Goal: Task Accomplishment & Management: Manage account settings

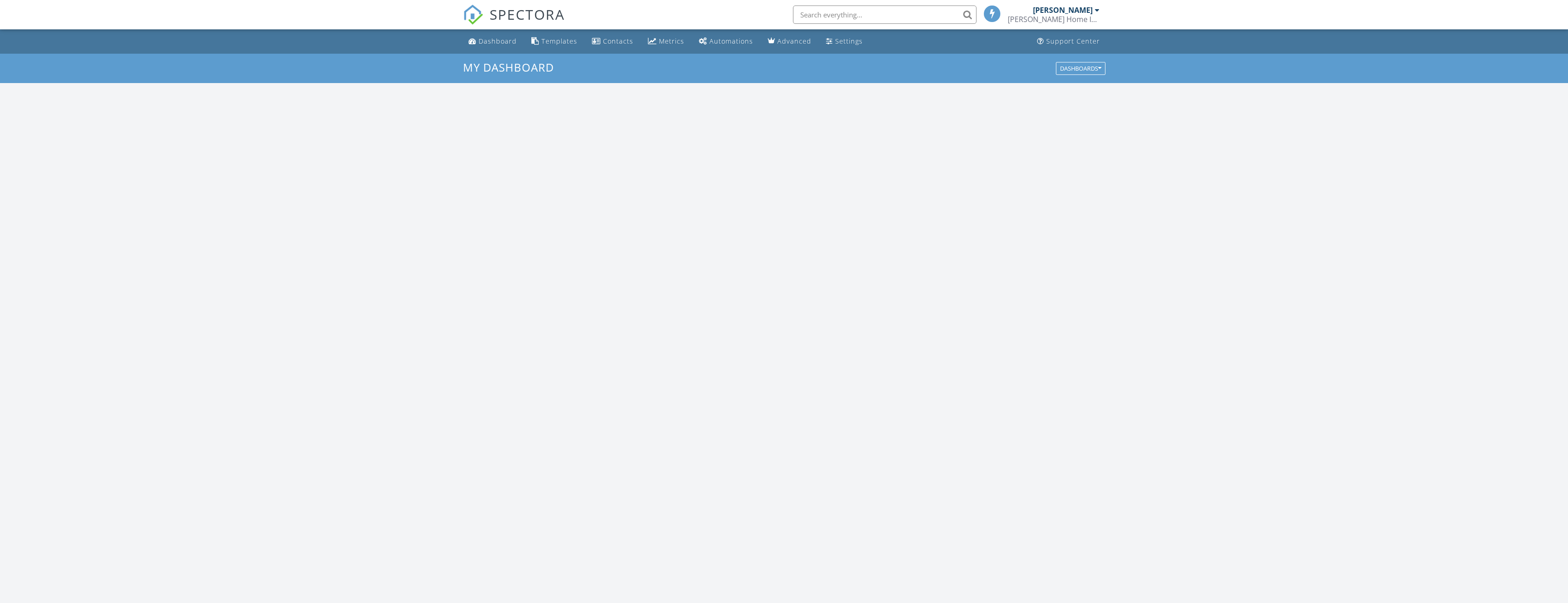
scroll to position [849, 1582]
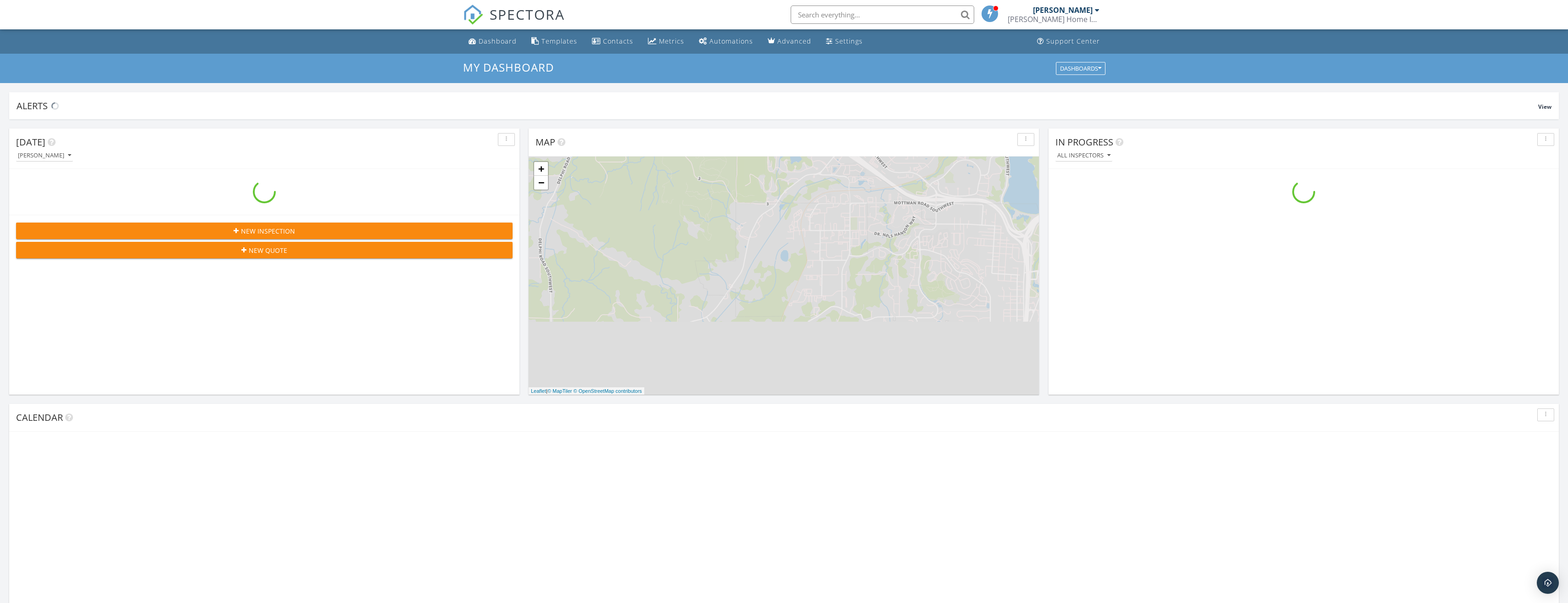
scroll to position [849, 1582]
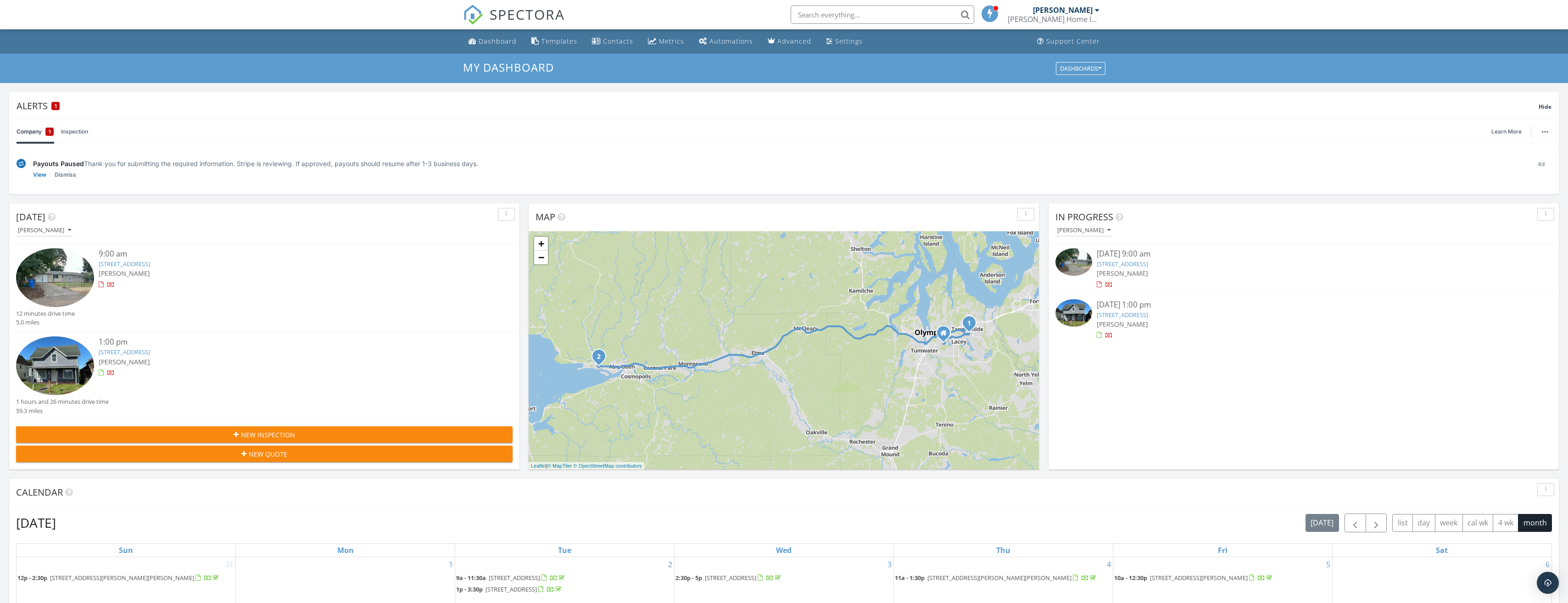
click at [1144, 264] on link "816 Oakcrest St SE, Olympia, WA 98503" at bounding box center [1123, 264] width 52 height 9
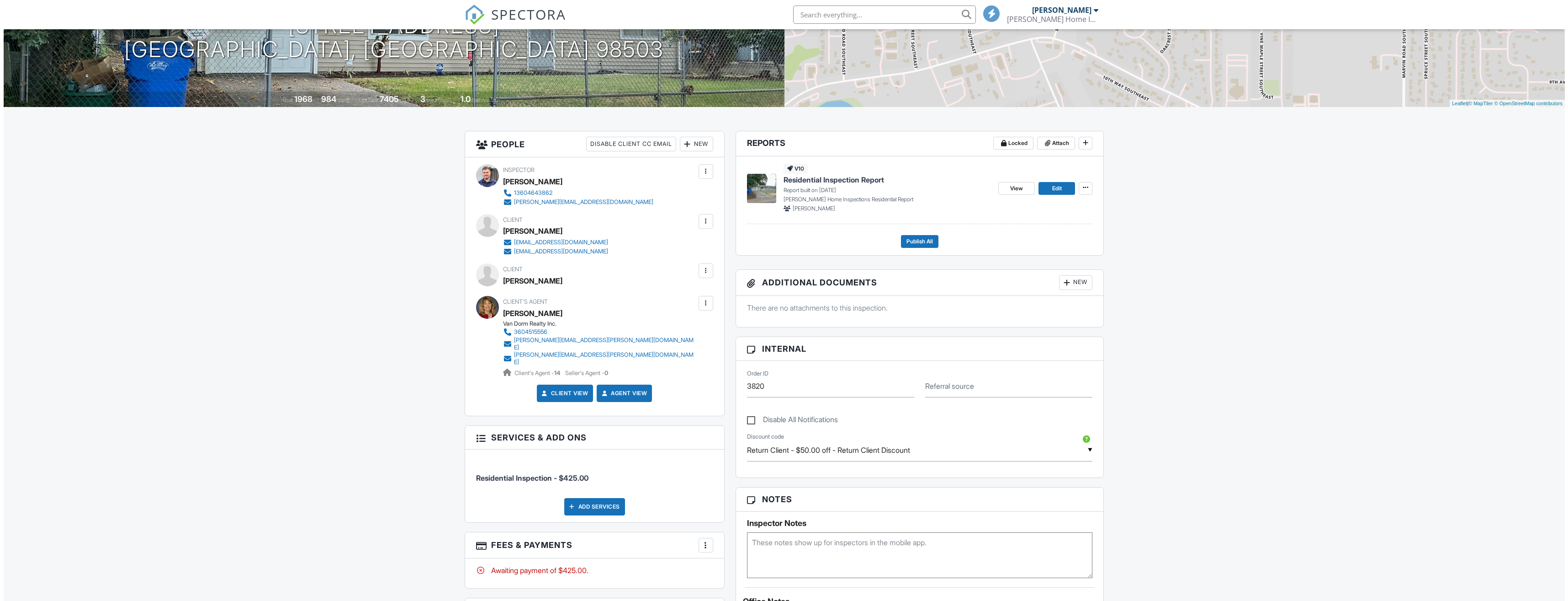
scroll to position [228, 0]
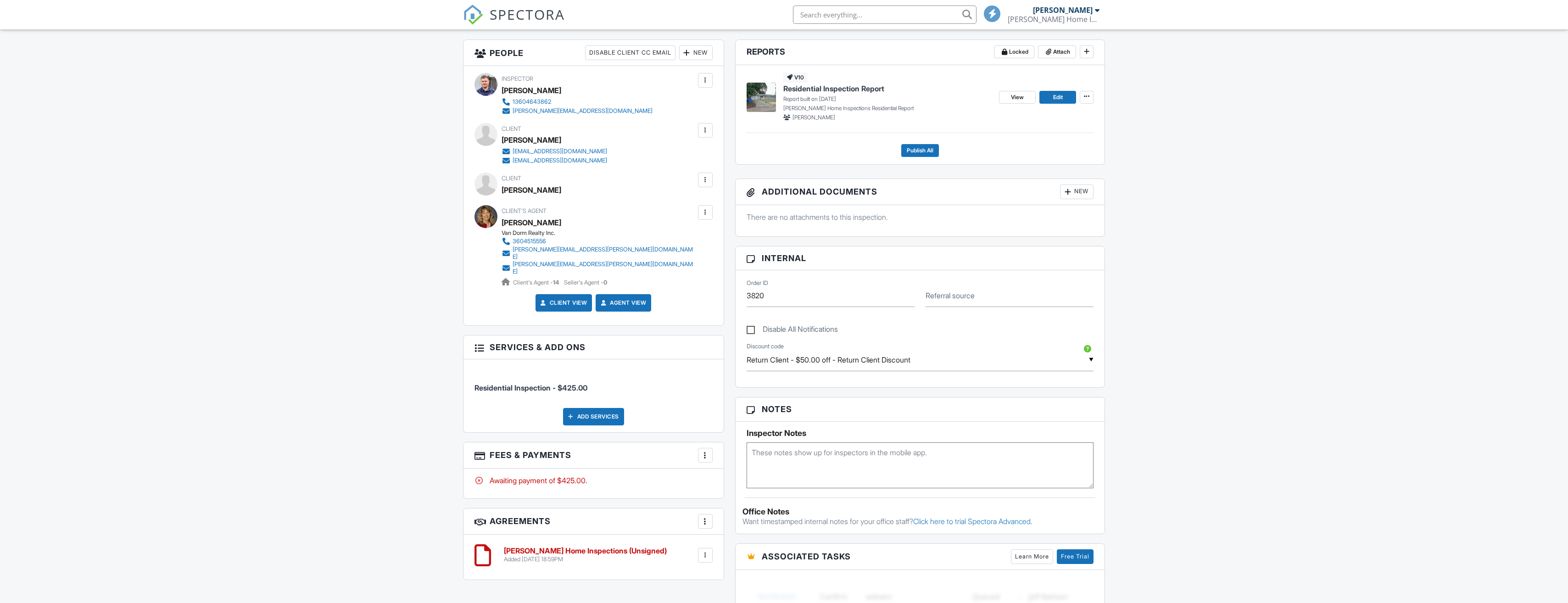
click at [707, 450] on div at bounding box center [705, 455] width 9 height 9
click at [732, 472] on li "Edit Fees & Payments" at bounding box center [751, 483] width 96 height 23
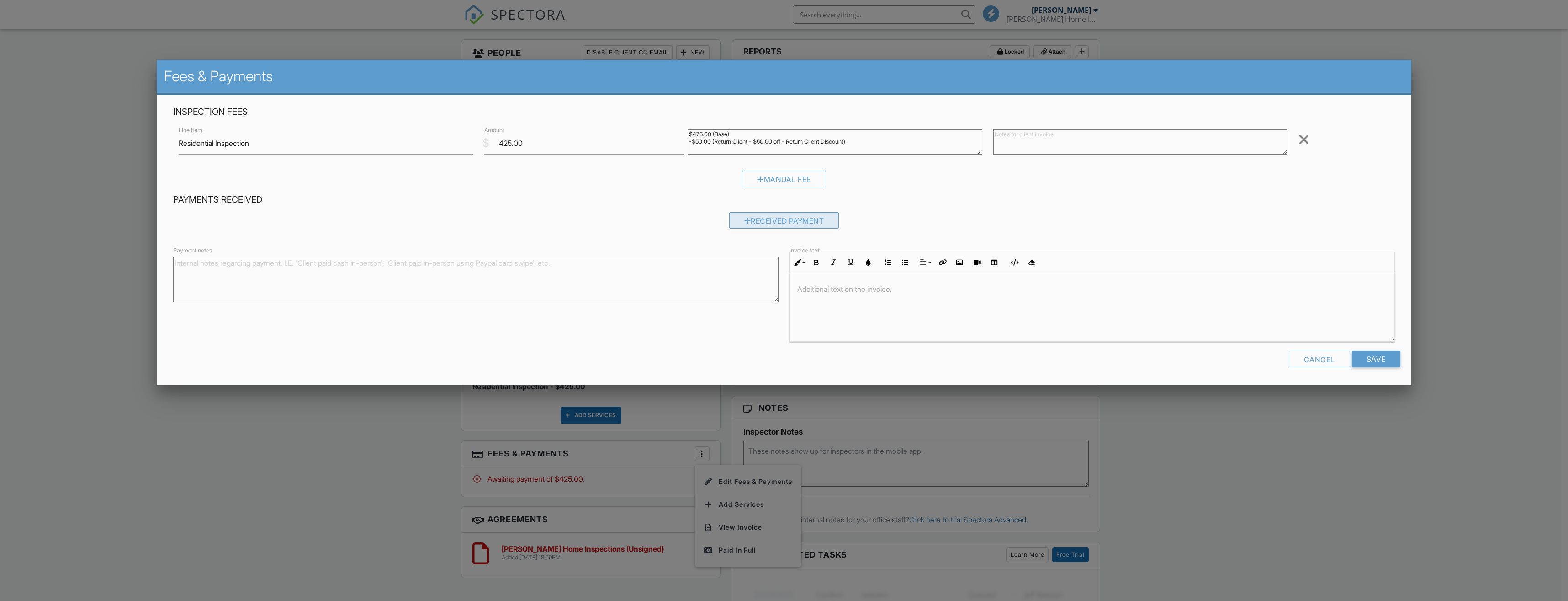
click at [771, 216] on div "Received Payment" at bounding box center [784, 220] width 110 height 16
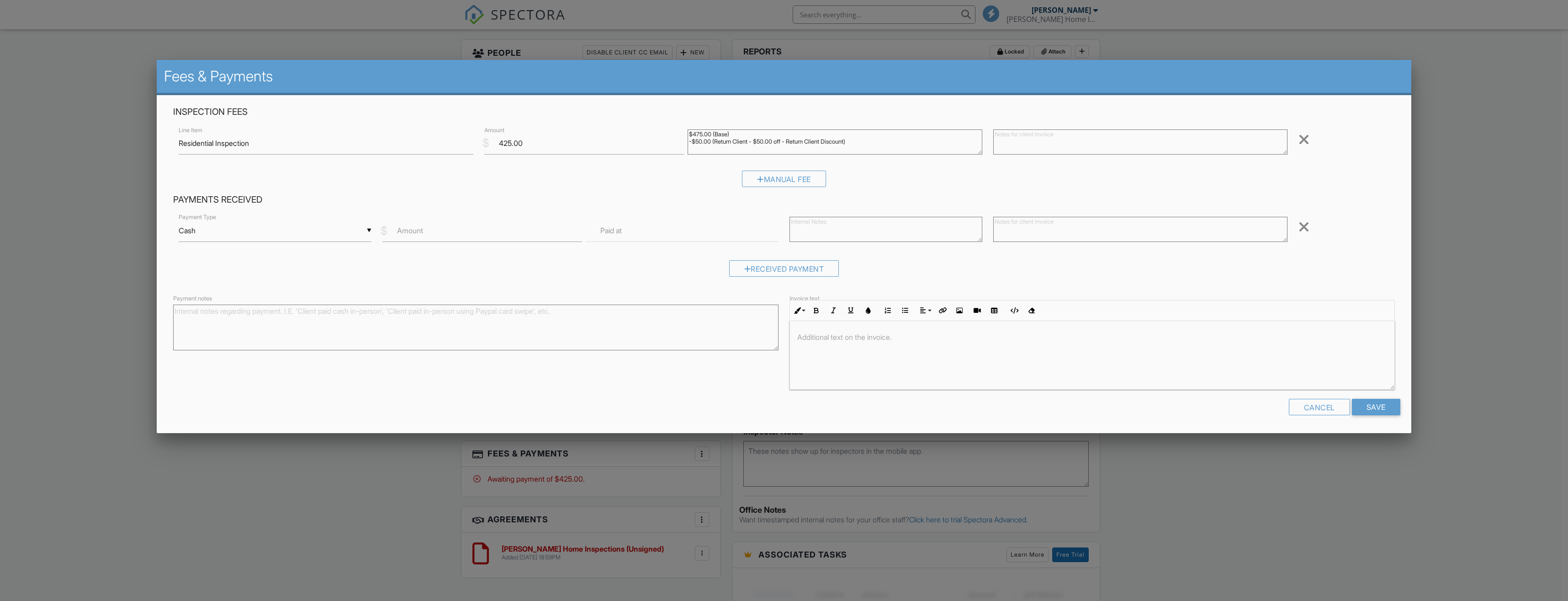
click at [409, 231] on label "Amount" at bounding box center [410, 230] width 26 height 10
click at [409, 231] on input "Amount" at bounding box center [482, 230] width 200 height 23
type input "425.00"
click at [1371, 411] on input "Save" at bounding box center [1376, 406] width 48 height 16
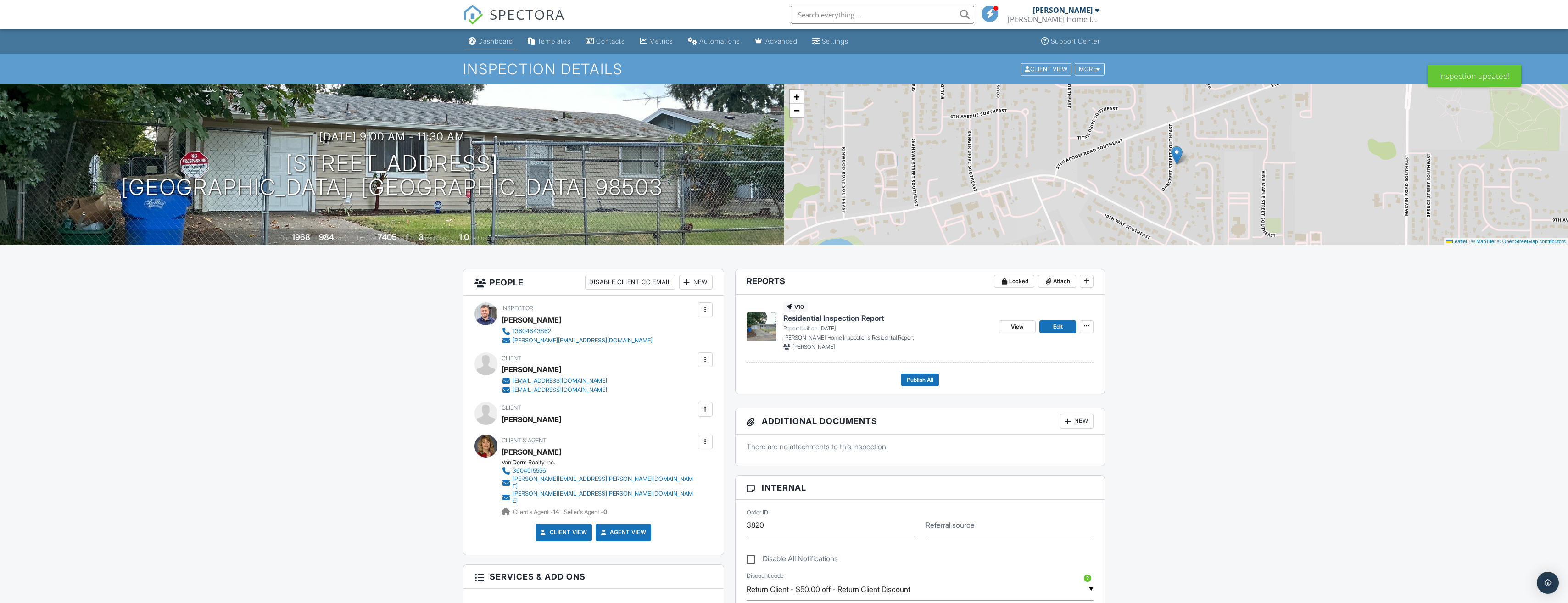
click at [494, 46] on link "Dashboard" at bounding box center [491, 41] width 52 height 17
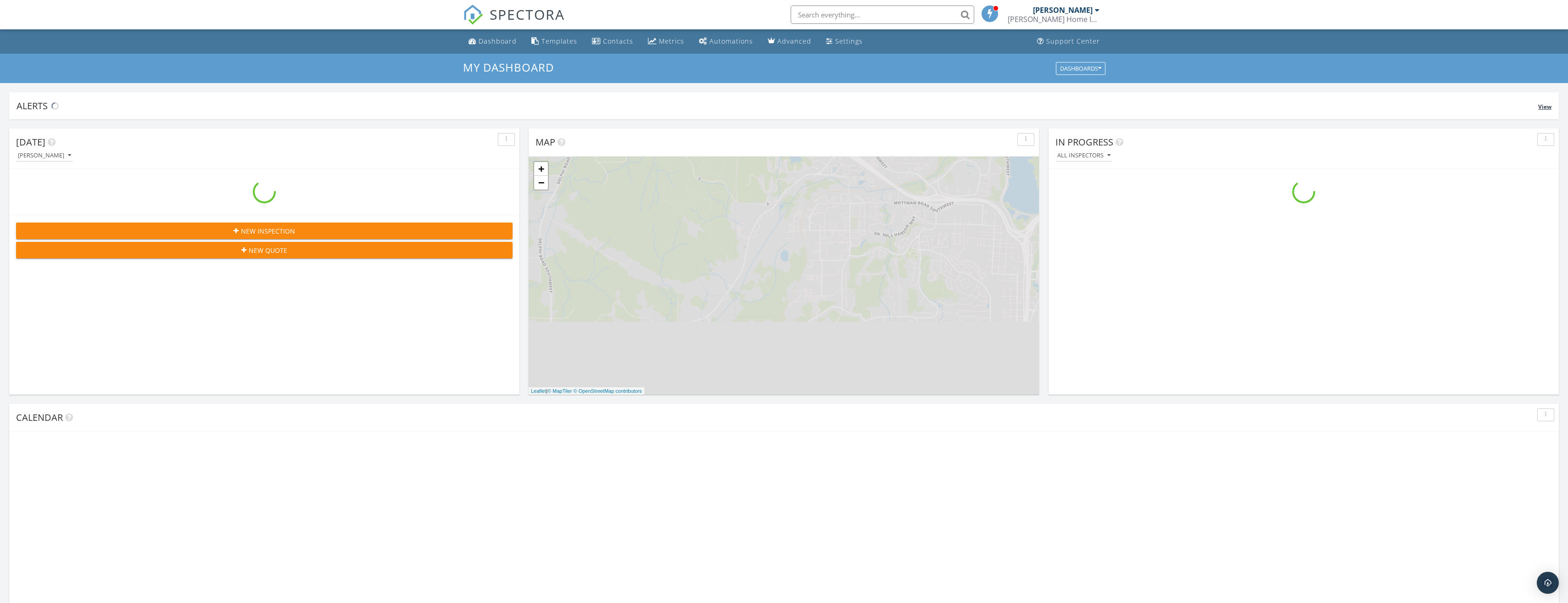
scroll to position [849, 1582]
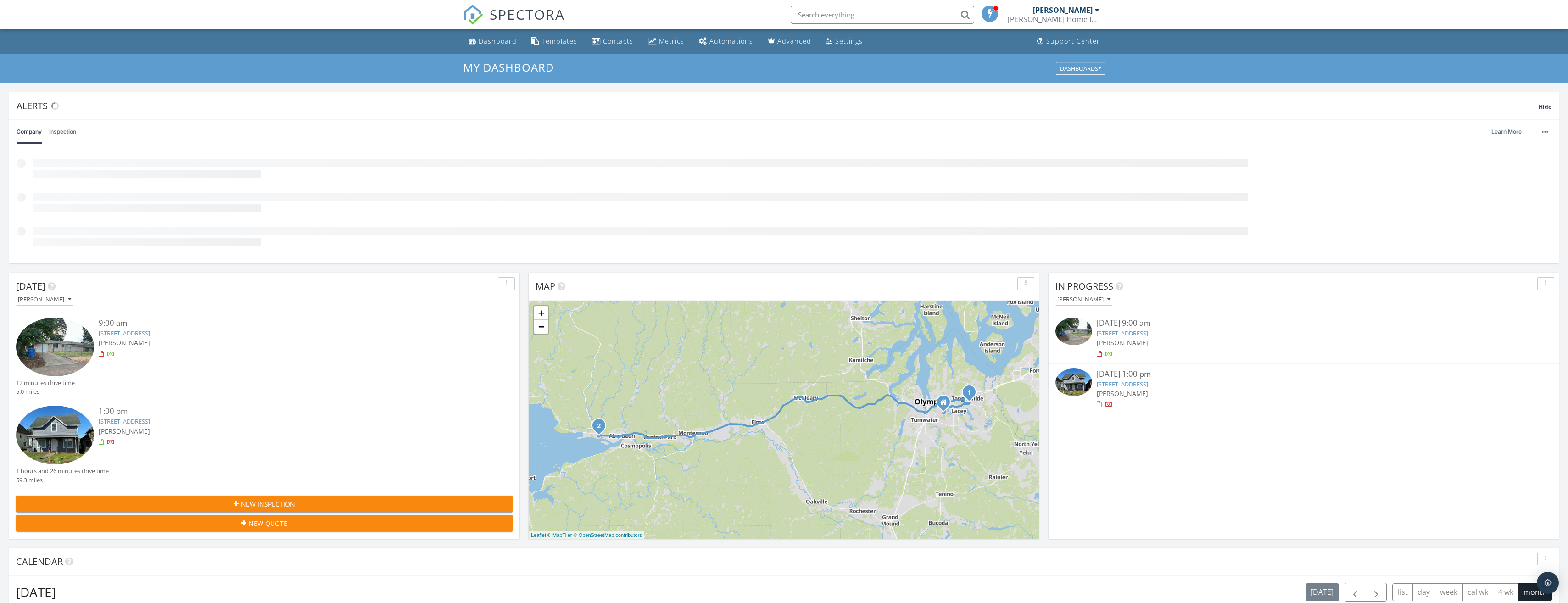
click at [148, 421] on div "Today Keith Bowman 9:00 am 816 Oakcrest St SE, Olympia, WA 98503 Keith Bowman 1…" at bounding box center [264, 405] width 510 height 266
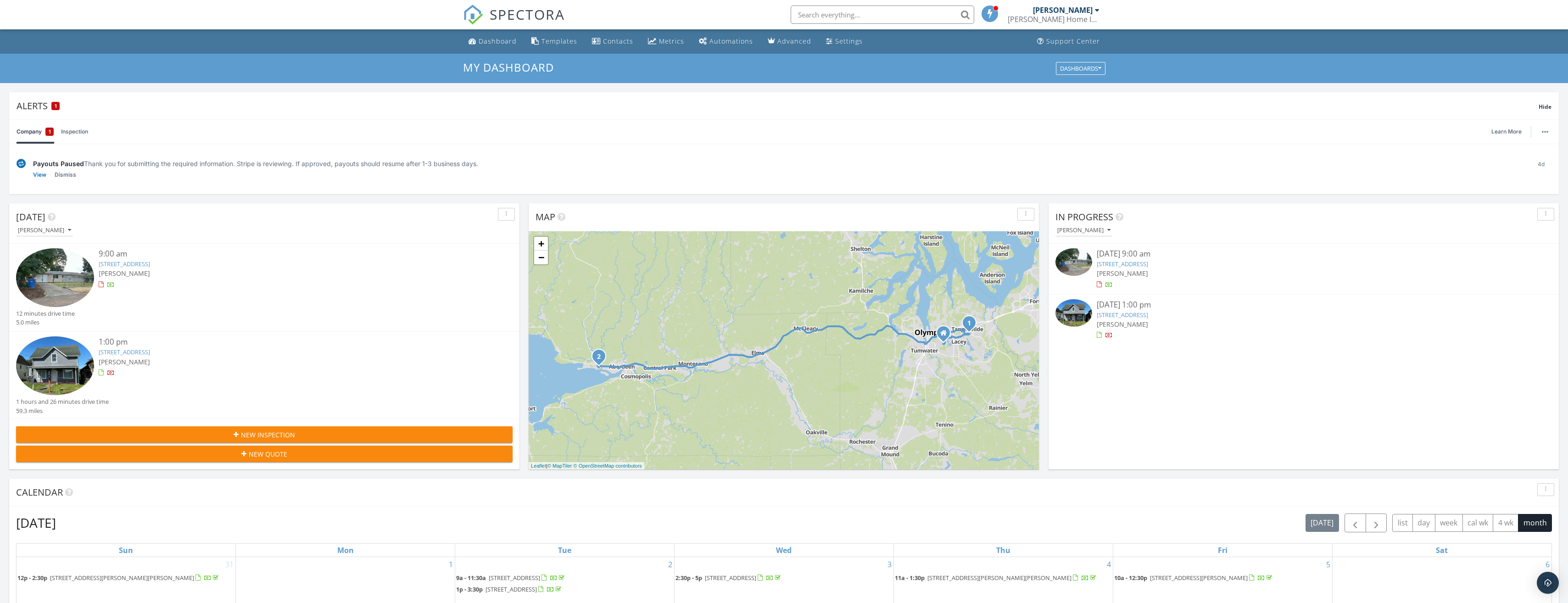
click at [1124, 310] on div "09/27/25 1:00 pm" at bounding box center [1304, 304] width 414 height 12
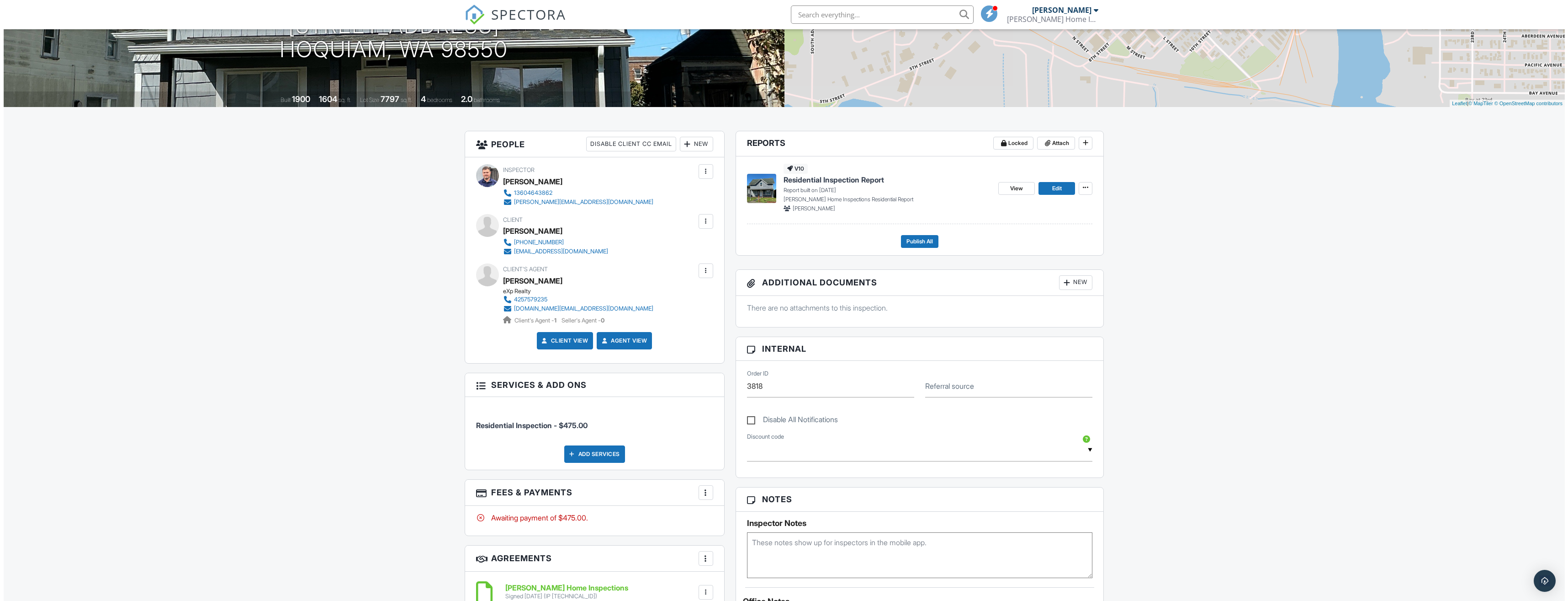
scroll to position [183, 0]
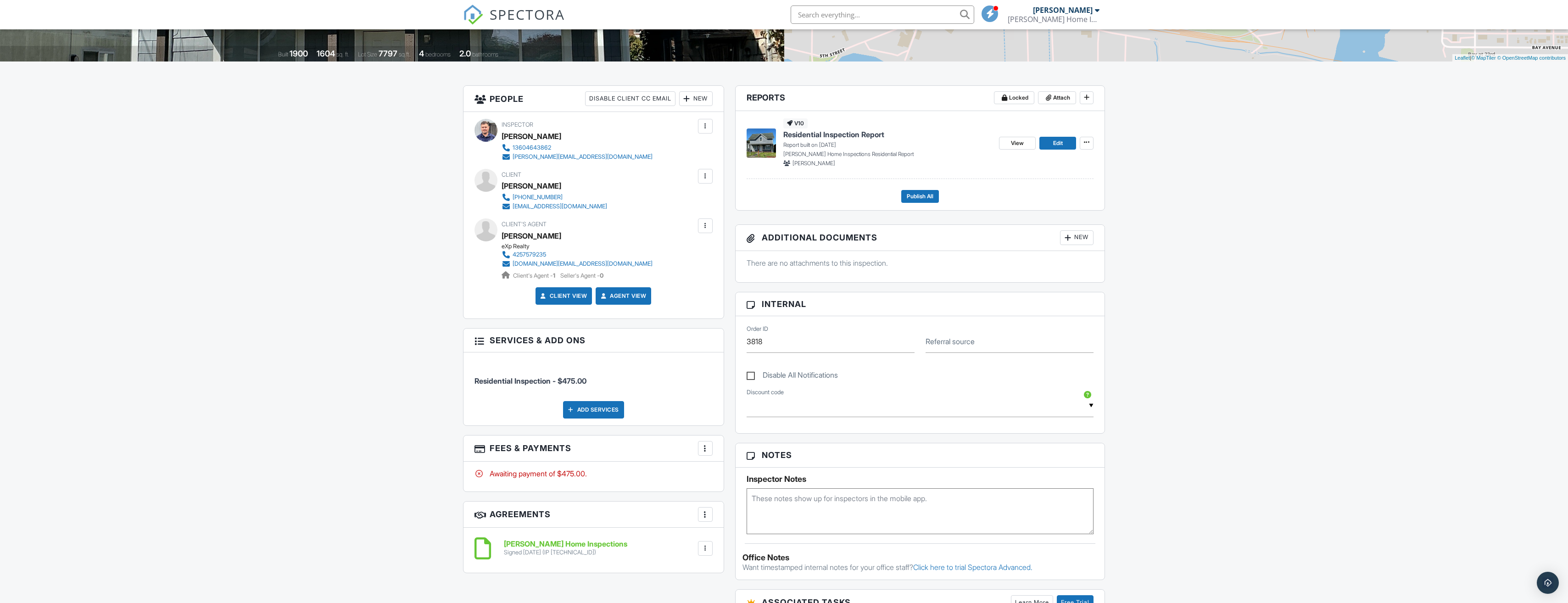
click at [705, 451] on div at bounding box center [705, 448] width 9 height 9
click at [730, 480] on li "Edit Fees & Payments" at bounding box center [751, 476] width 96 height 23
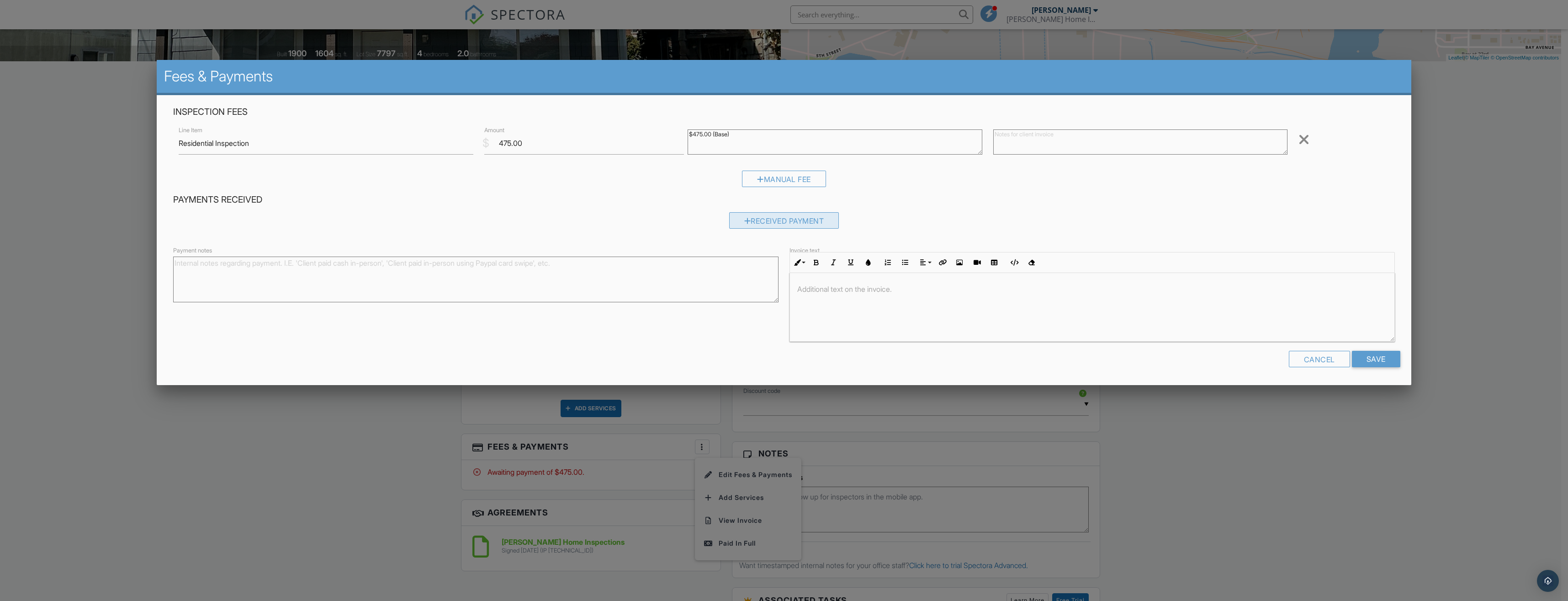
click at [744, 221] on div at bounding box center [747, 221] width 7 height 7
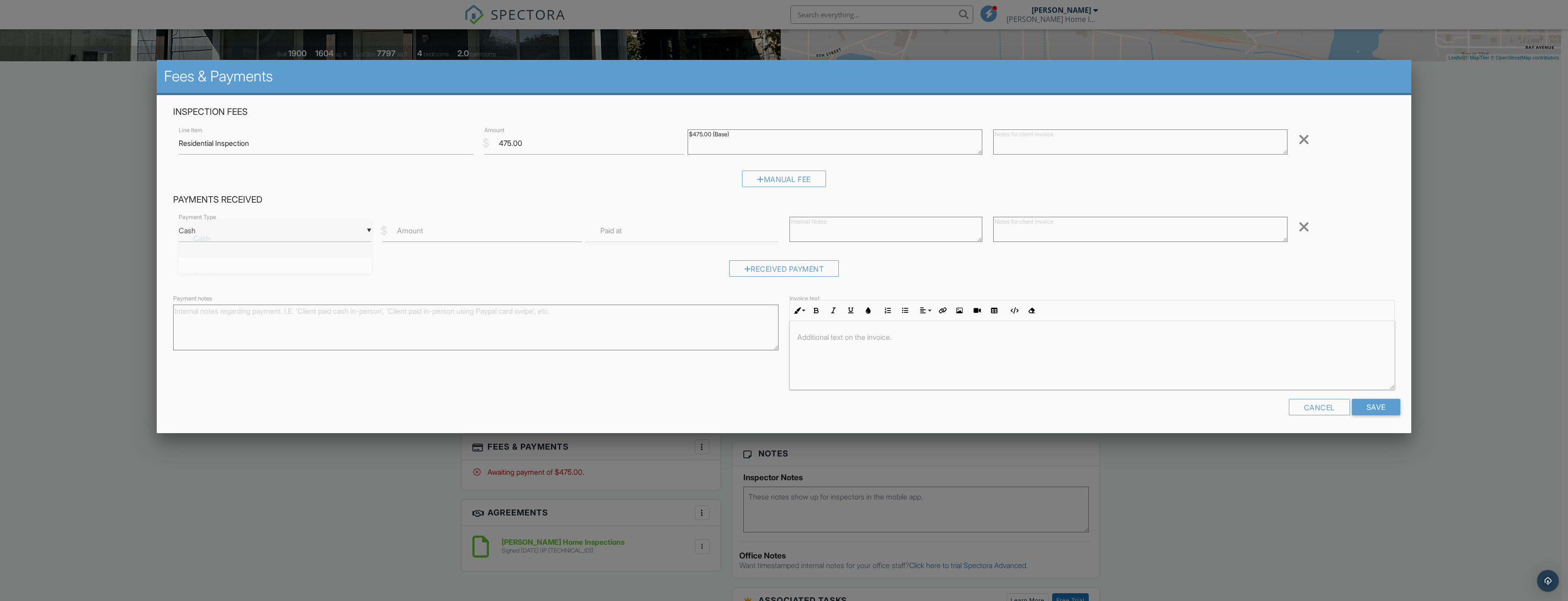
click at [317, 232] on div "▼ Cash Cash Check On-Site Card Other Cash Check On-Site Card Other" at bounding box center [274, 230] width 192 height 23
click at [270, 273] on span "Check" at bounding box center [275, 275] width 178 height 23
type input "Check"
click at [401, 231] on label "Amount" at bounding box center [410, 230] width 26 height 10
click at [401, 231] on input "Amount" at bounding box center [482, 230] width 200 height 23
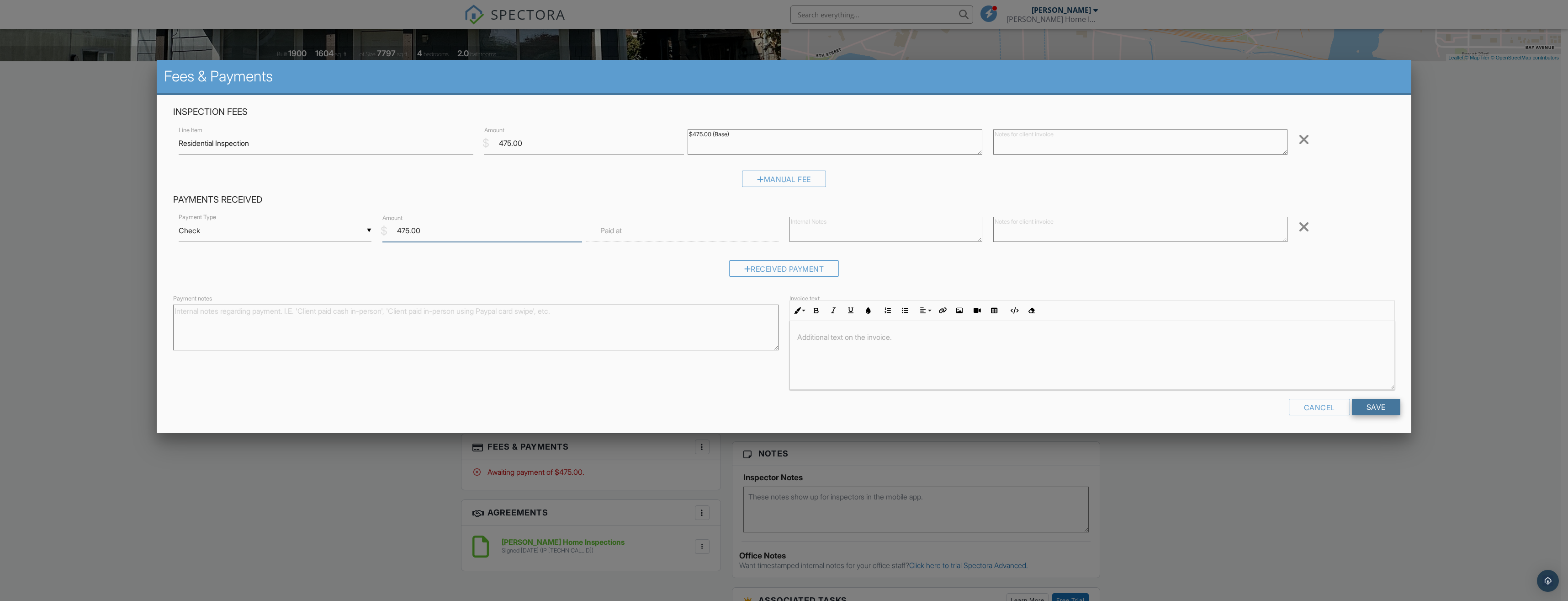
type input "475.00"
click at [1376, 407] on input "Save" at bounding box center [1376, 406] width 48 height 16
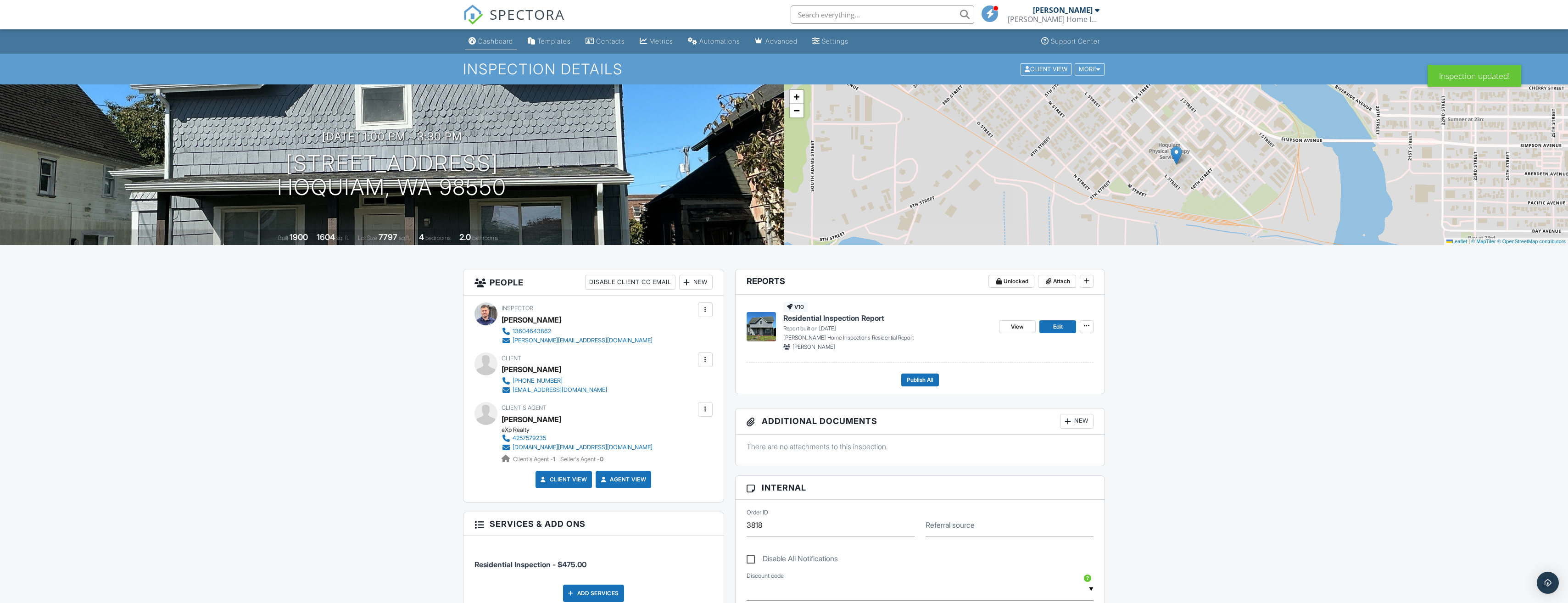
click at [511, 41] on div "Dashboard" at bounding box center [495, 41] width 35 height 8
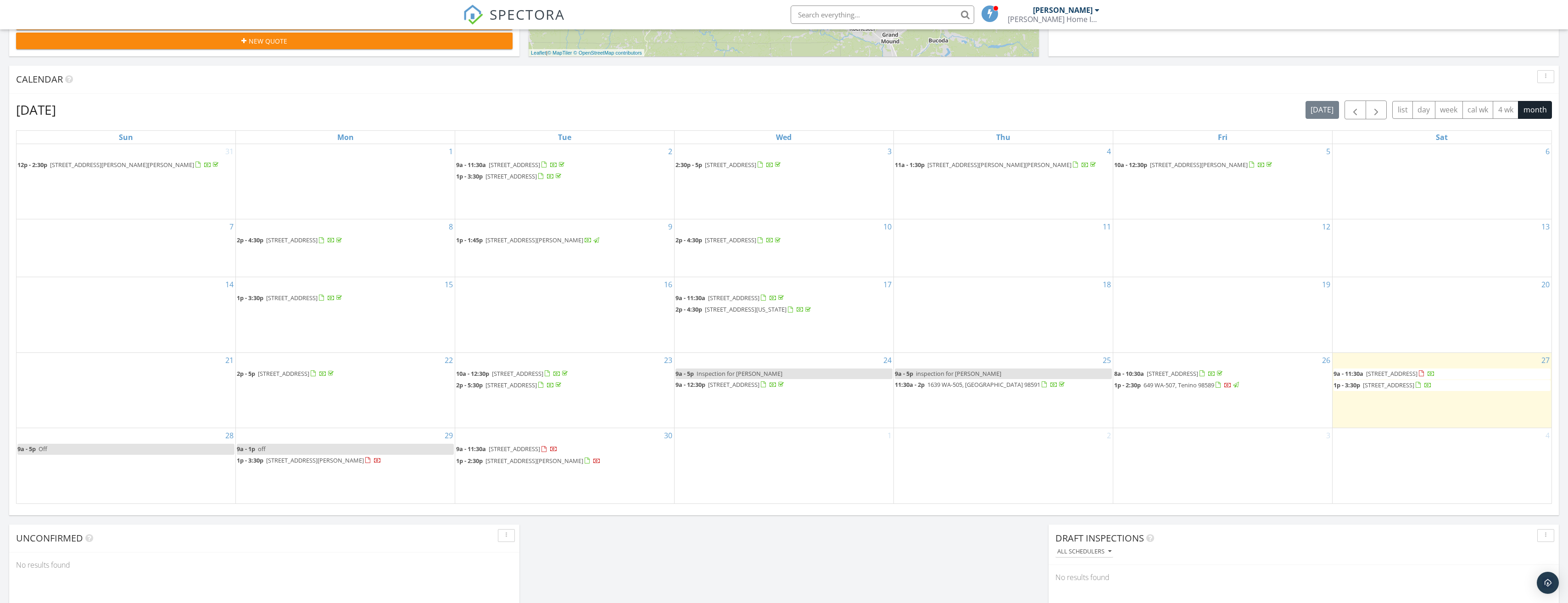
scroll to position [458, 0]
